Goal: Communication & Community: Answer question/provide support

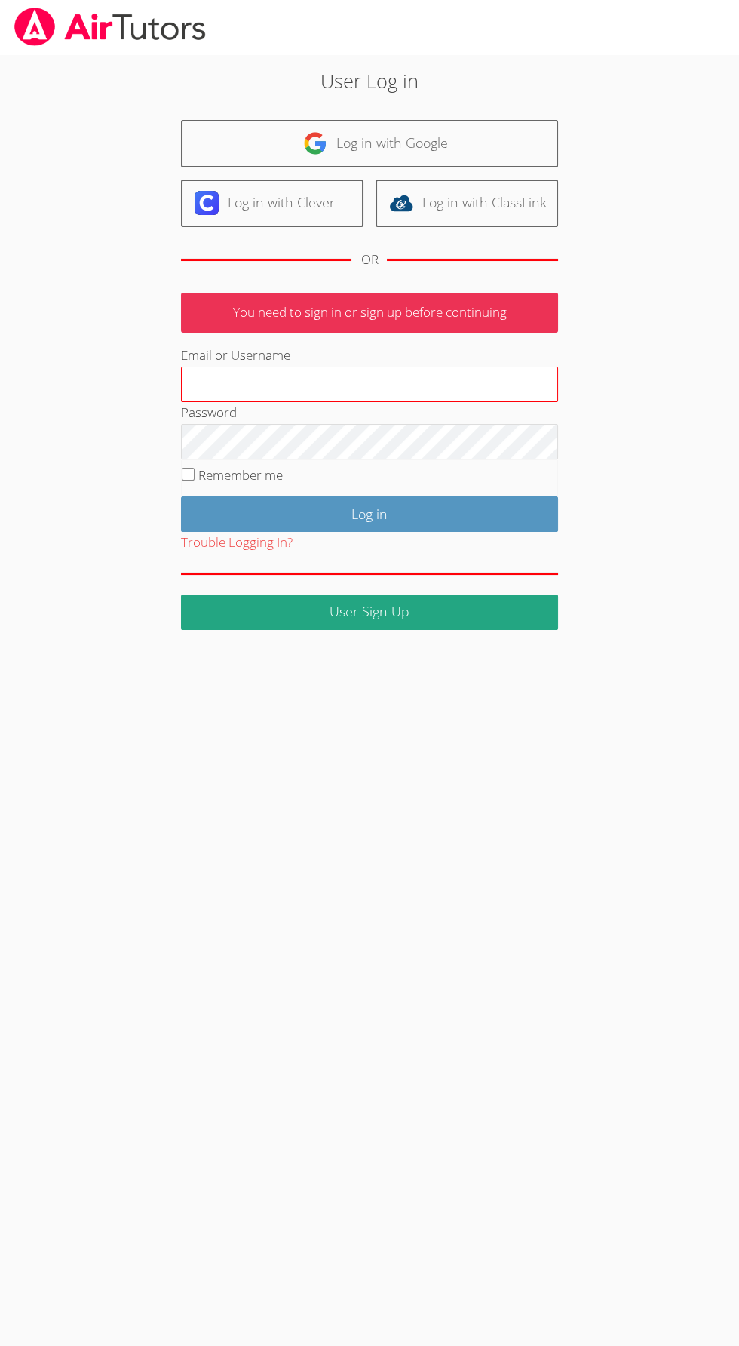
click at [413, 376] on input "Email or Username" at bounding box center [369, 385] width 377 height 36
type input "johnicia.monee@hotmail.com"
click at [181, 496] on input "Log in" at bounding box center [369, 513] width 377 height 35
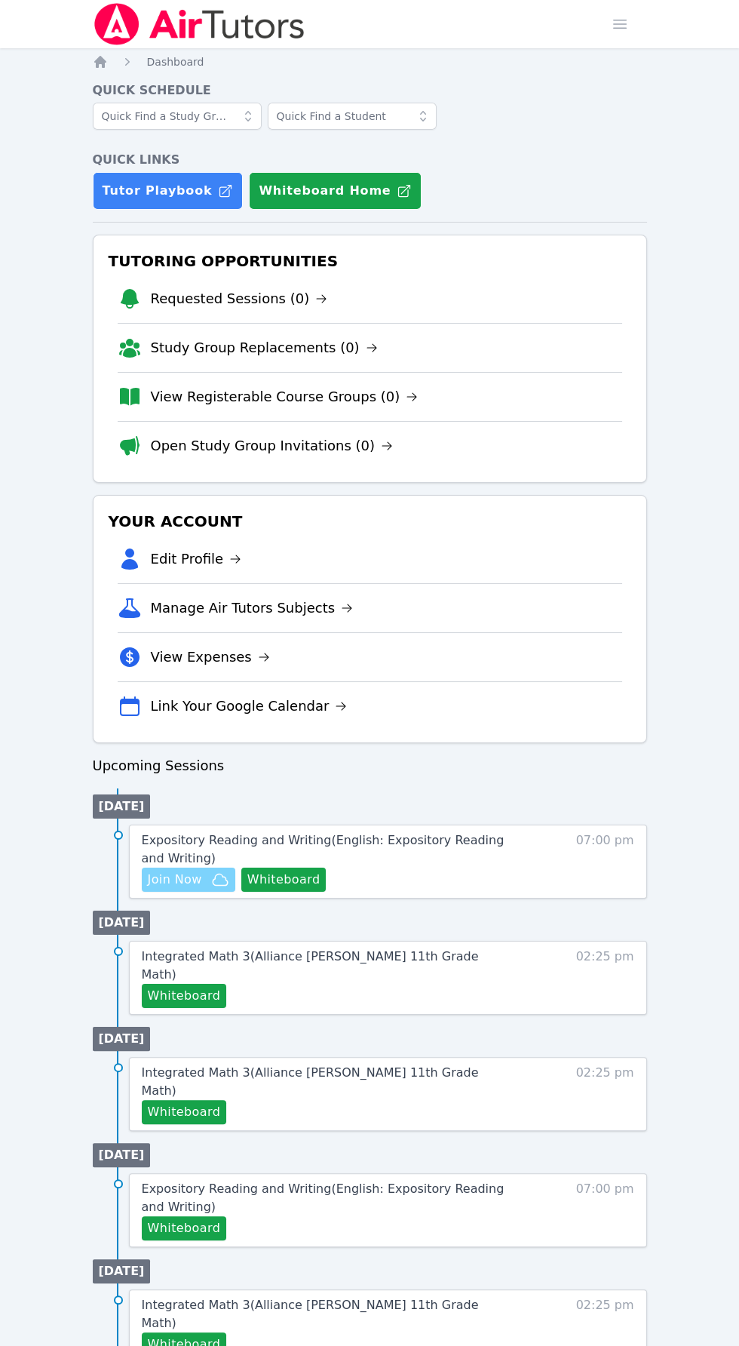
click at [194, 882] on span "Join Now" at bounding box center [175, 879] width 54 height 18
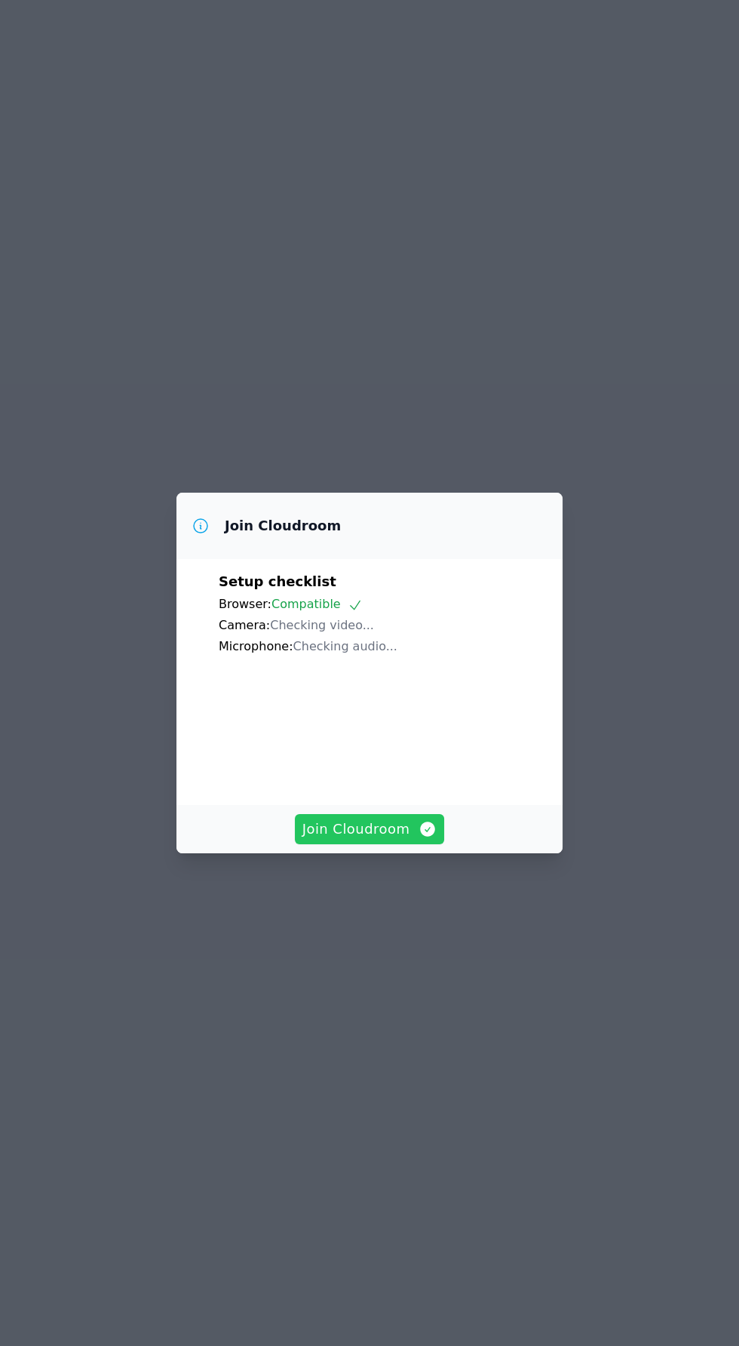
click at [419, 838] on icon "button" at bounding box center [428, 829] width 18 height 18
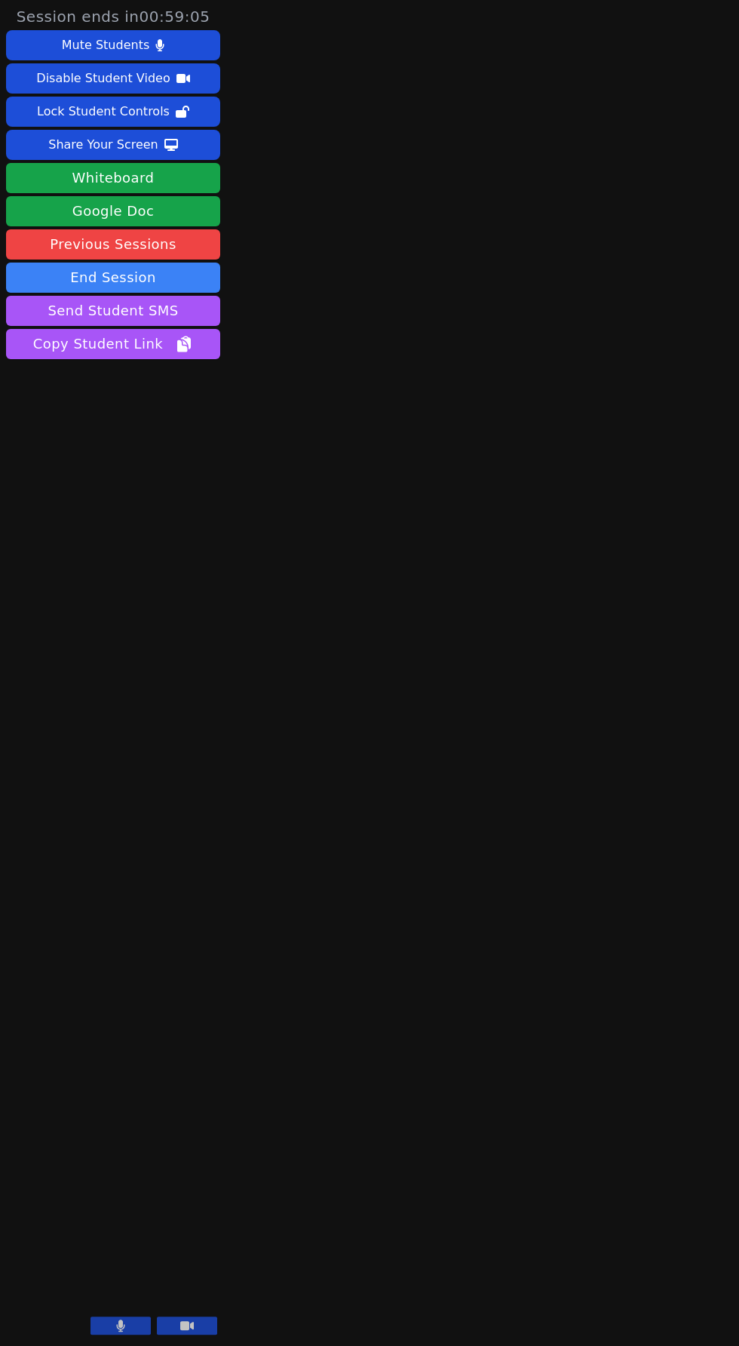
click at [129, 1334] on button at bounding box center [121, 1325] width 60 height 18
